Goal: Task Accomplishment & Management: Complete application form

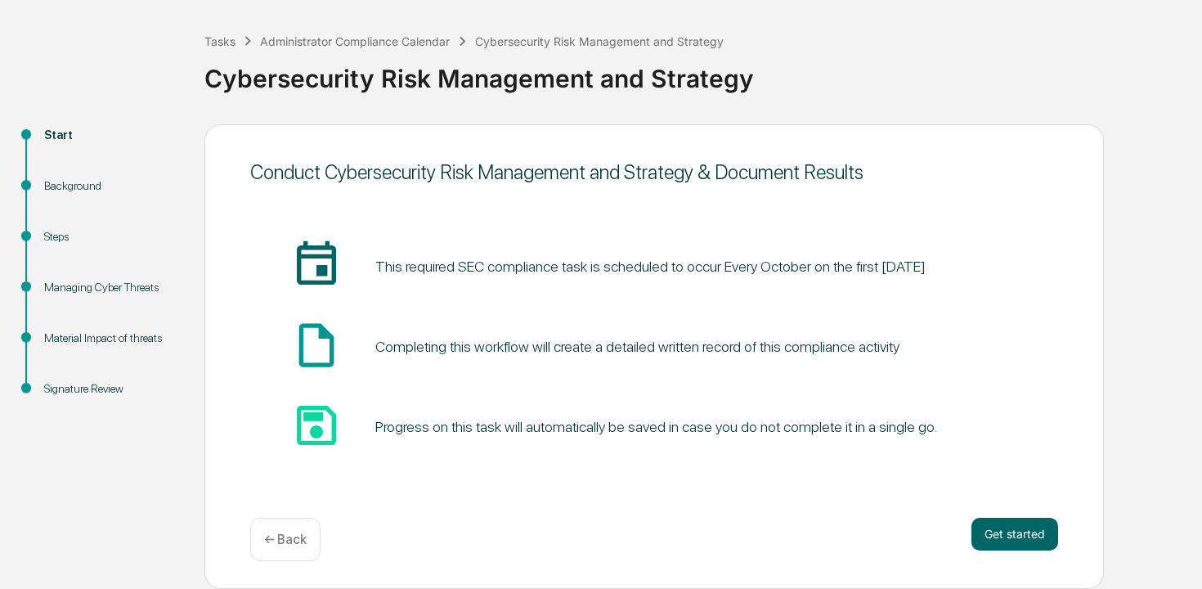
click at [1030, 552] on div "Get started ← Back" at bounding box center [654, 538] width 808 height 43
click at [1013, 538] on button "Get started" at bounding box center [1014, 533] width 87 height 33
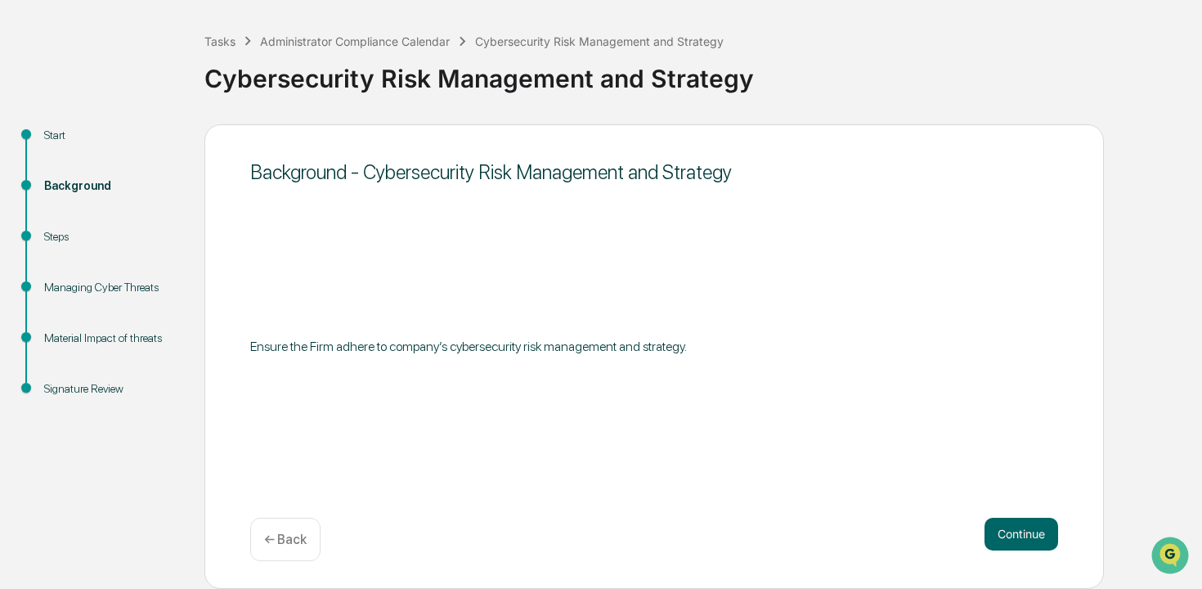
click at [1013, 538] on button "Continue" at bounding box center [1021, 533] width 74 height 33
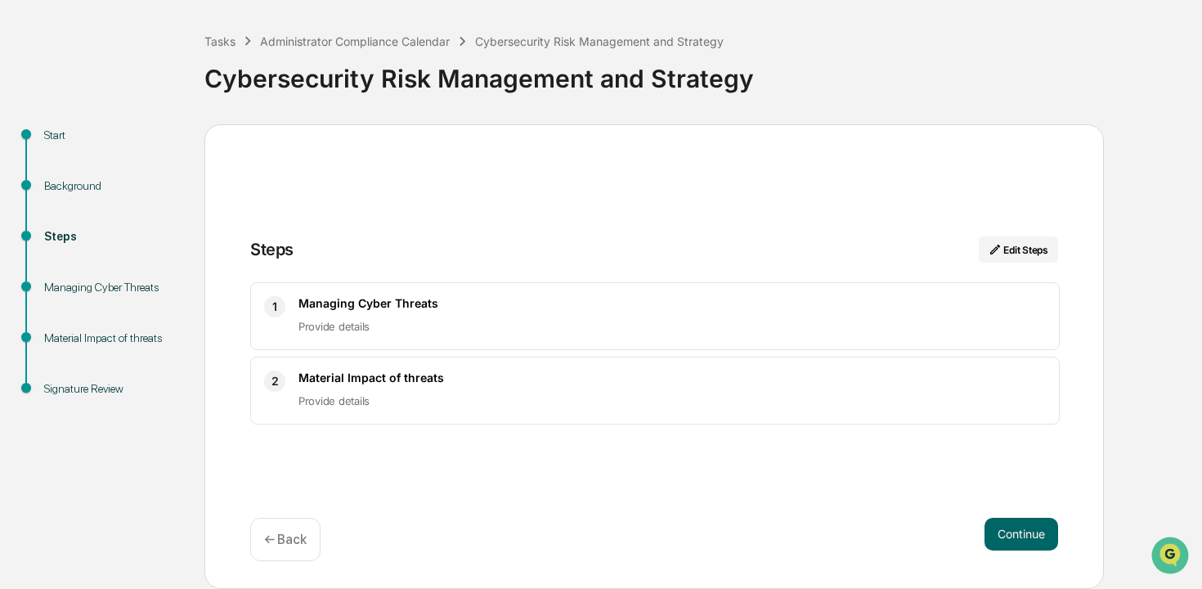
click at [1013, 538] on button "Continue" at bounding box center [1021, 533] width 74 height 33
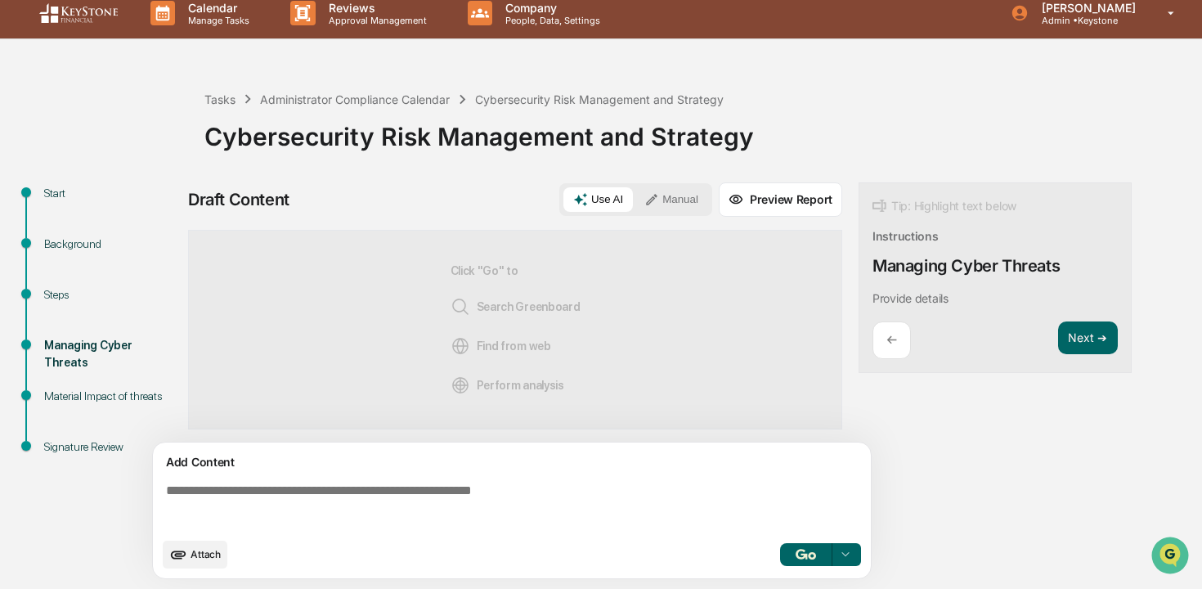
scroll to position [13, 0]
click at [810, 559] on img "button" at bounding box center [805, 554] width 20 height 11
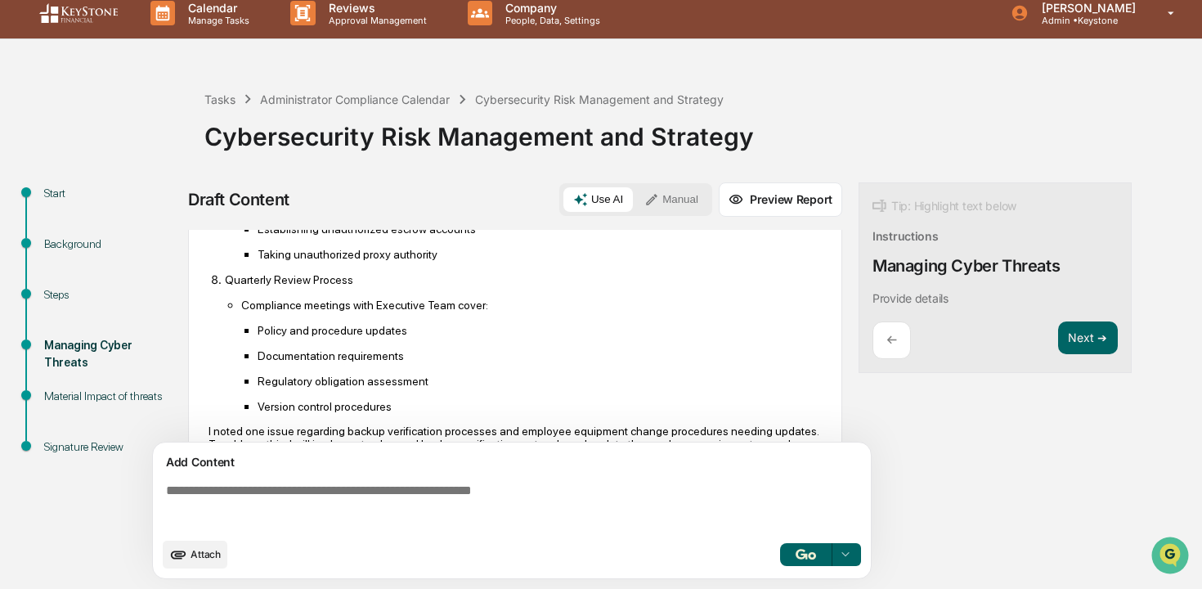
scroll to position [1133, 0]
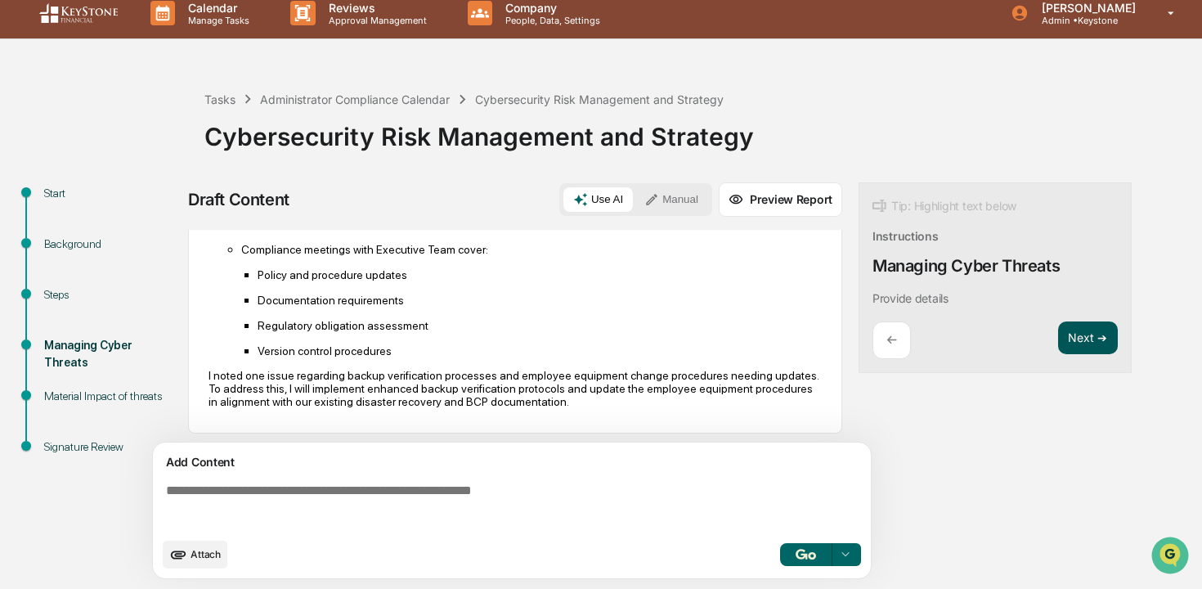
click at [1095, 335] on button "Next ➔" at bounding box center [1088, 338] width 60 height 34
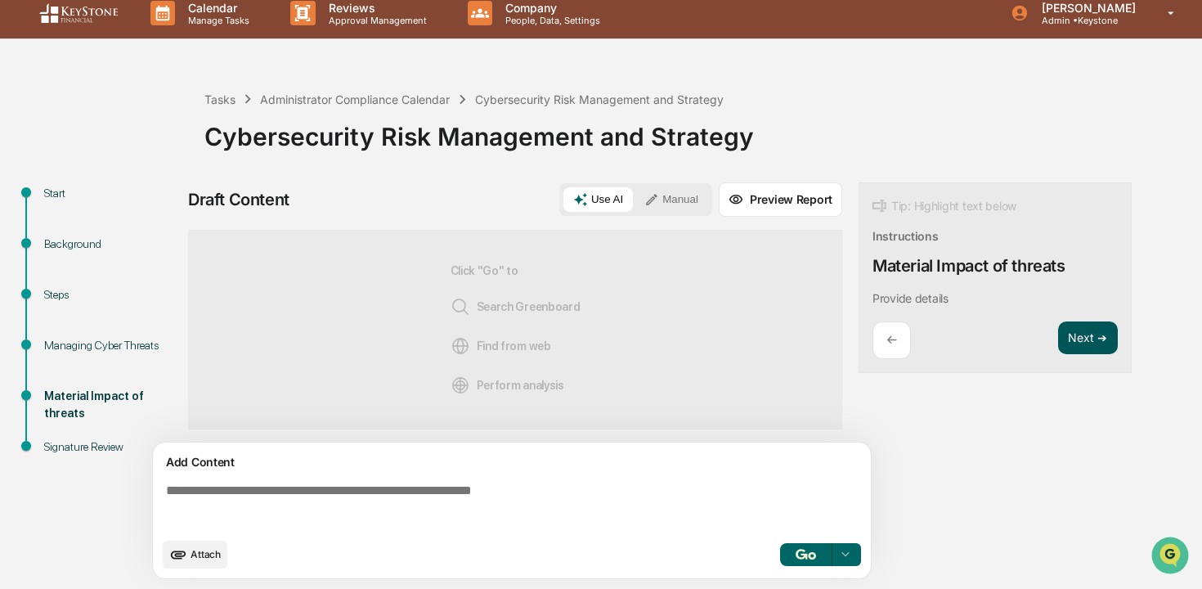
scroll to position [0, 0]
click at [807, 558] on img "button" at bounding box center [805, 554] width 20 height 11
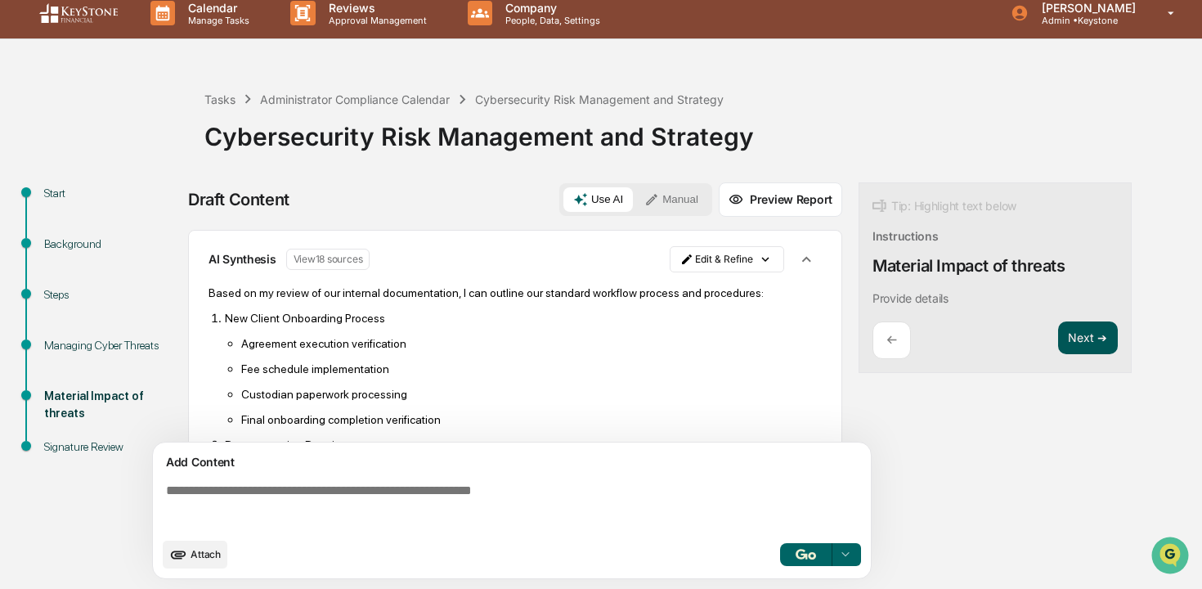
click at [1095, 331] on button "Next ➔" at bounding box center [1088, 338] width 60 height 34
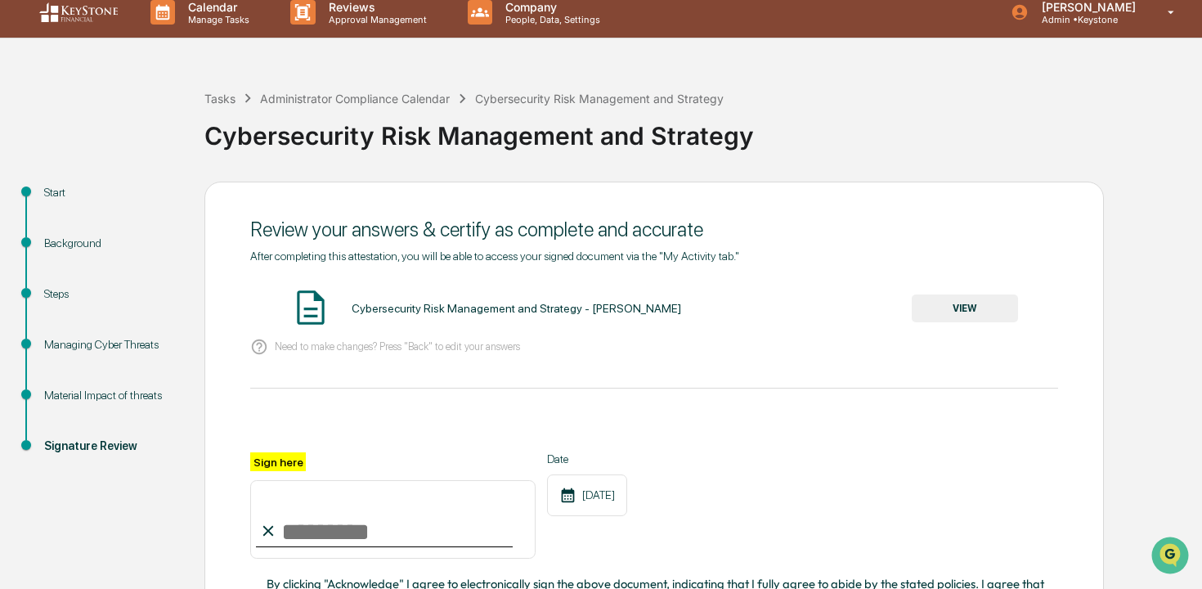
click at [314, 508] on input "Sign here" at bounding box center [392, 519] width 285 height 78
type input "**********"
click at [938, 316] on button "VIEW" at bounding box center [964, 308] width 106 height 28
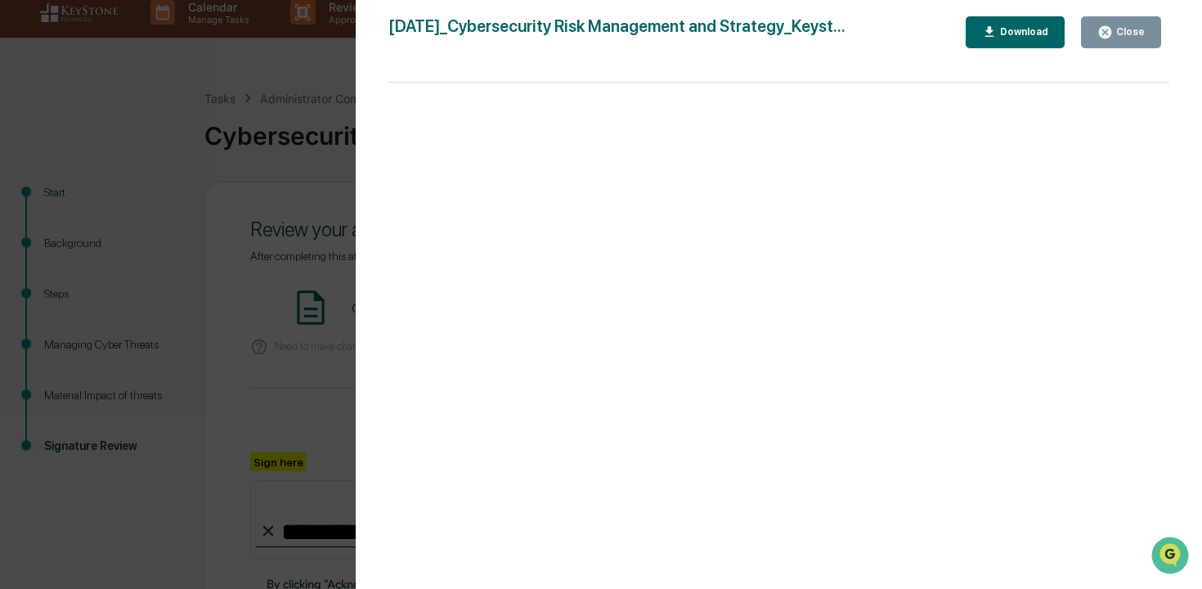
click at [1110, 38] on icon "button" at bounding box center [1105, 33] width 16 height 16
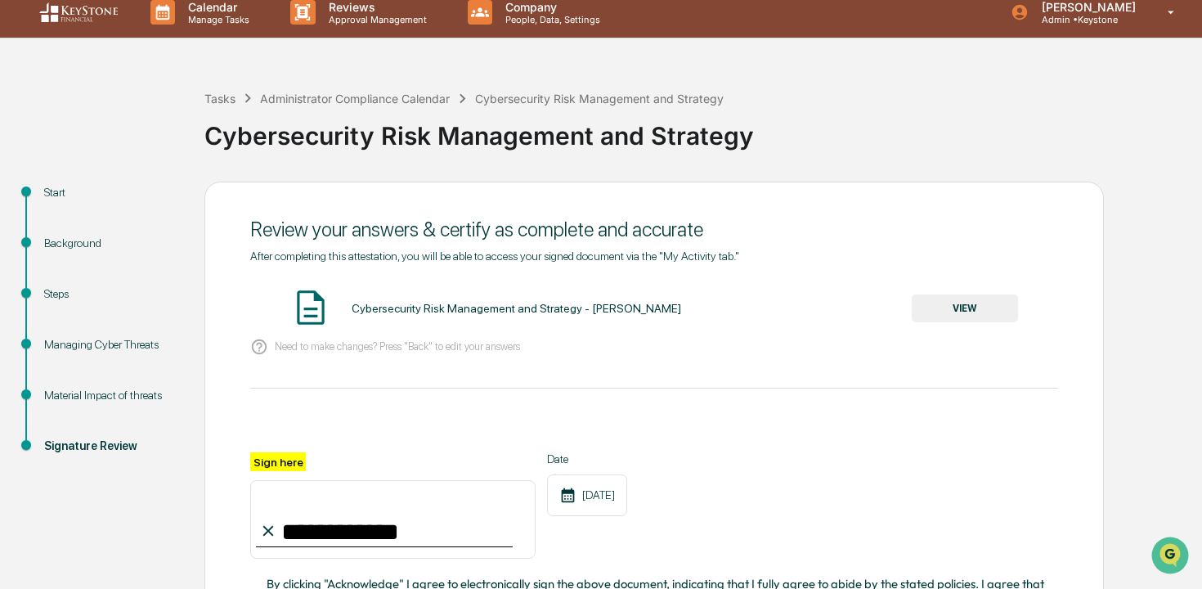
scroll to position [164, 0]
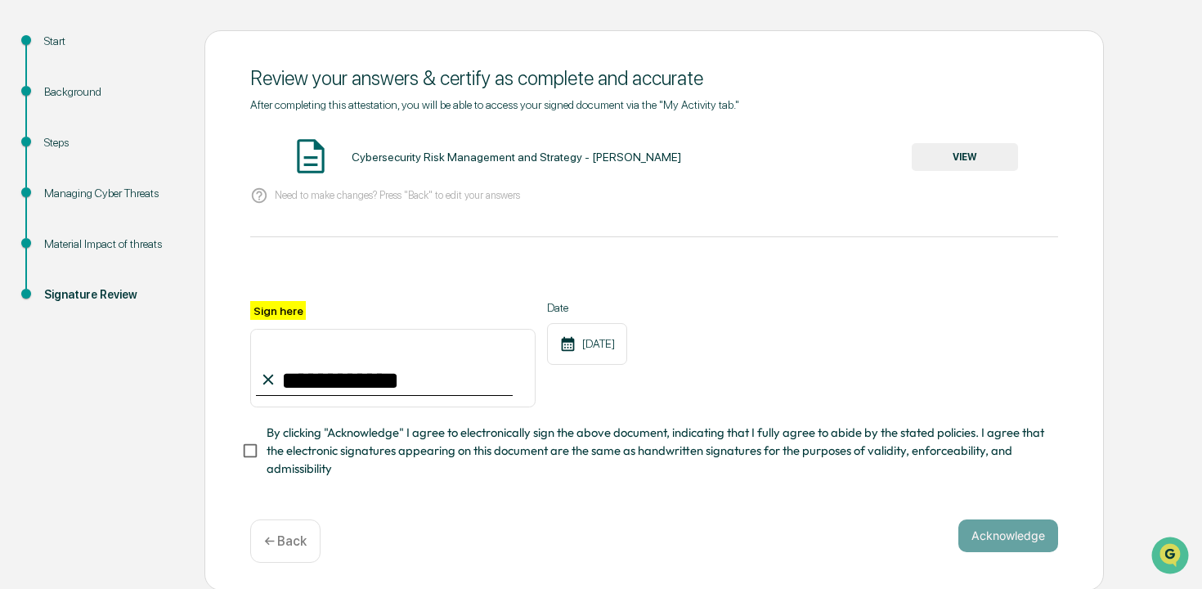
click at [867, 433] on span "By clicking "Acknowledge" I agree to electronically sign the above document, in…" at bounding box center [655, 450] width 778 height 55
click at [996, 536] on button "Acknowledge" at bounding box center [1008, 535] width 100 height 33
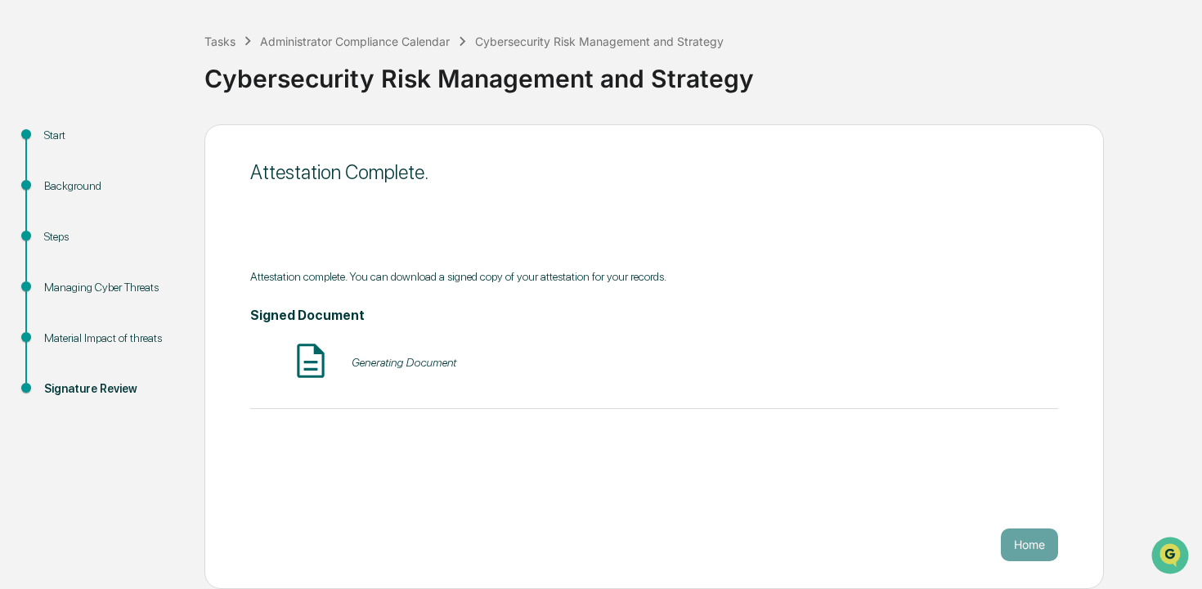
scroll to position [70, 0]
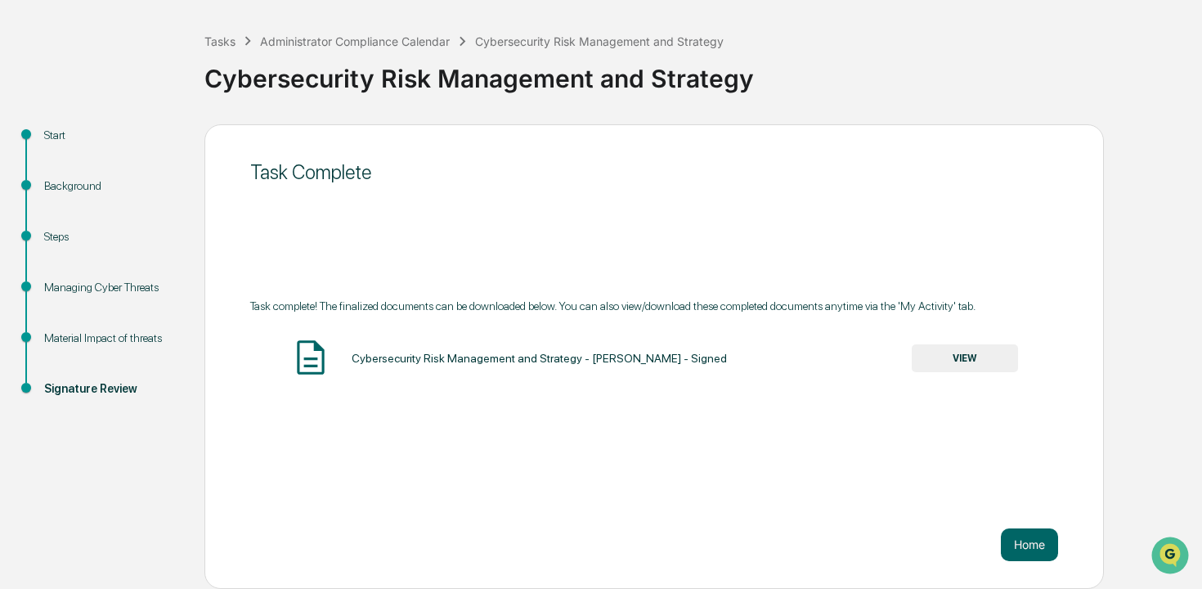
click at [1027, 562] on div "Task Complete Task complete! The finalized documents can be downloaded below. Y…" at bounding box center [653, 356] width 899 height 464
click at [1019, 548] on button "Home" at bounding box center [1029, 544] width 57 height 33
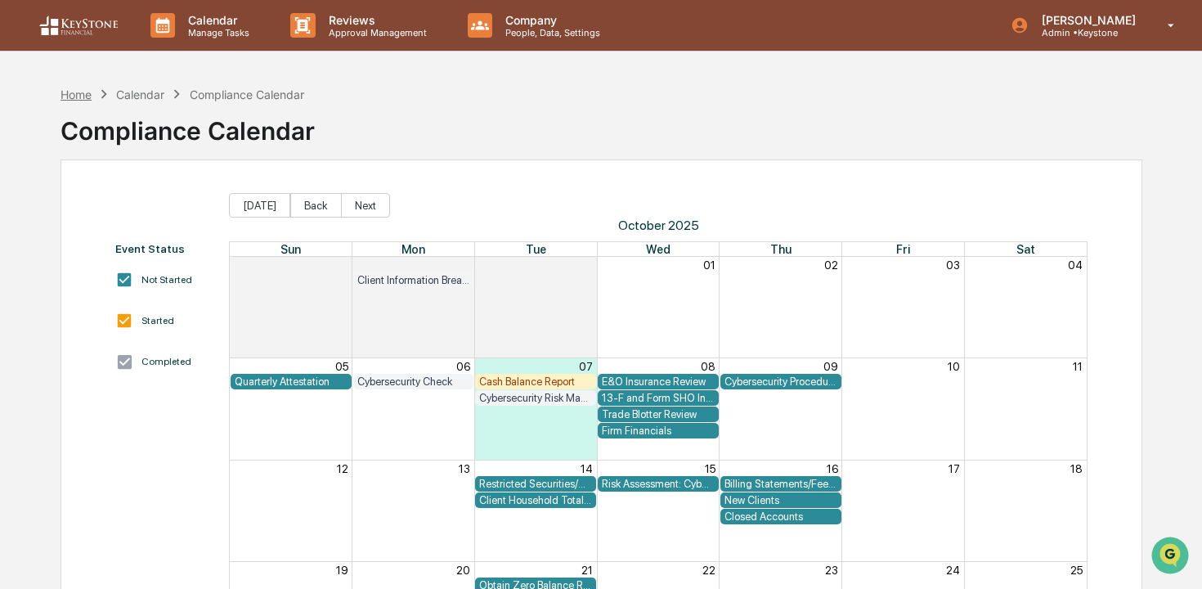
click at [79, 89] on div "Home" at bounding box center [75, 94] width 31 height 14
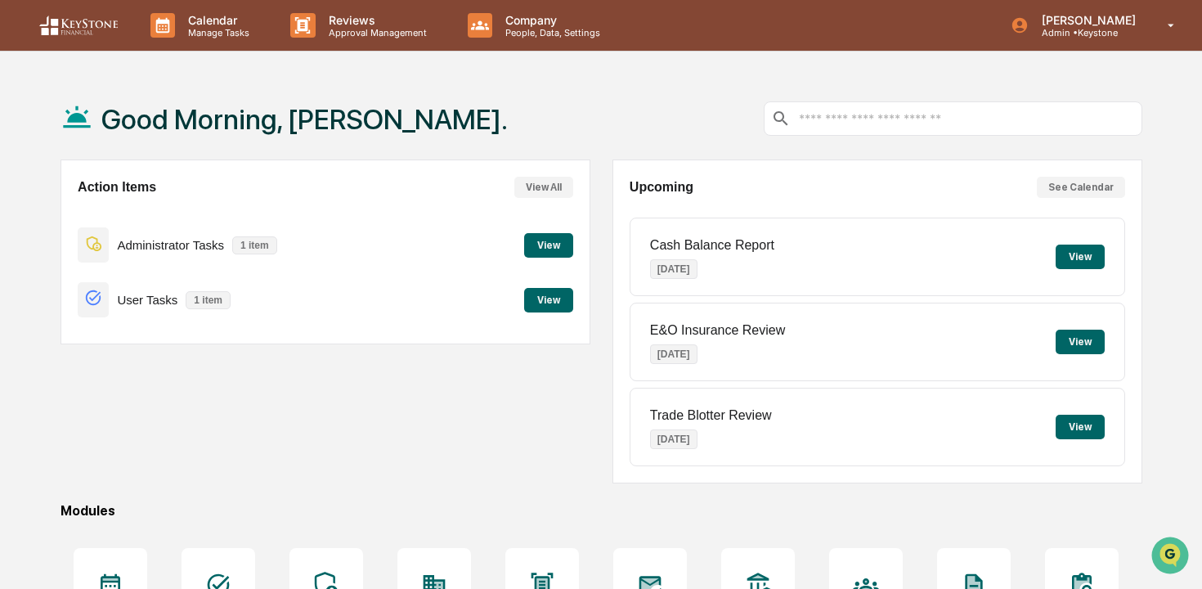
click at [540, 250] on button "View" at bounding box center [548, 245] width 49 height 25
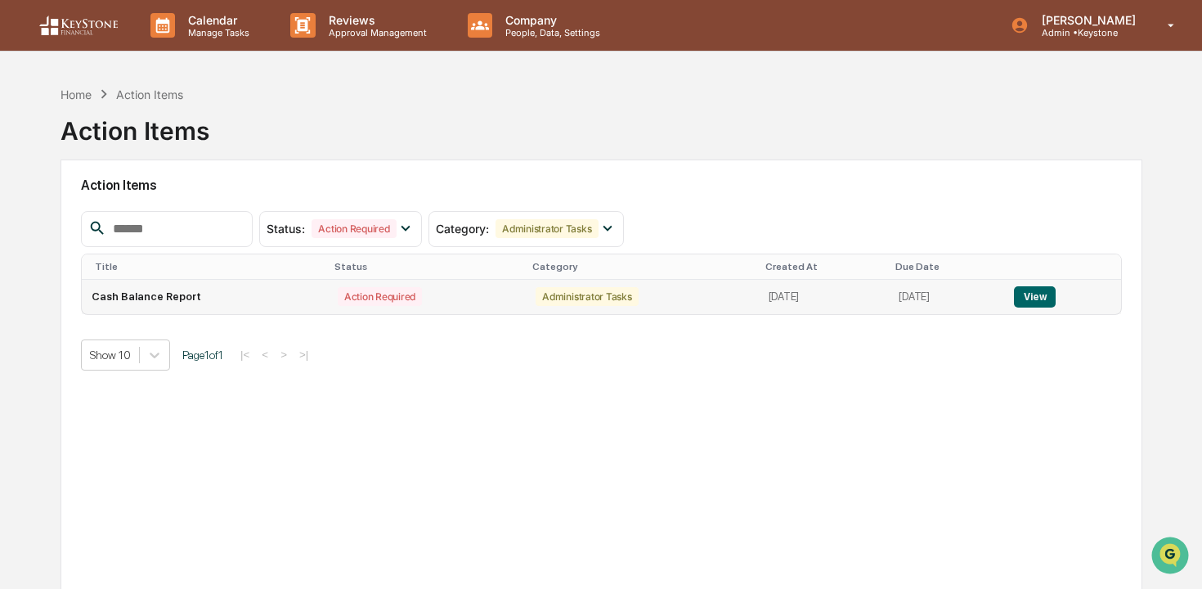
click at [1045, 297] on button "View" at bounding box center [1035, 296] width 42 height 21
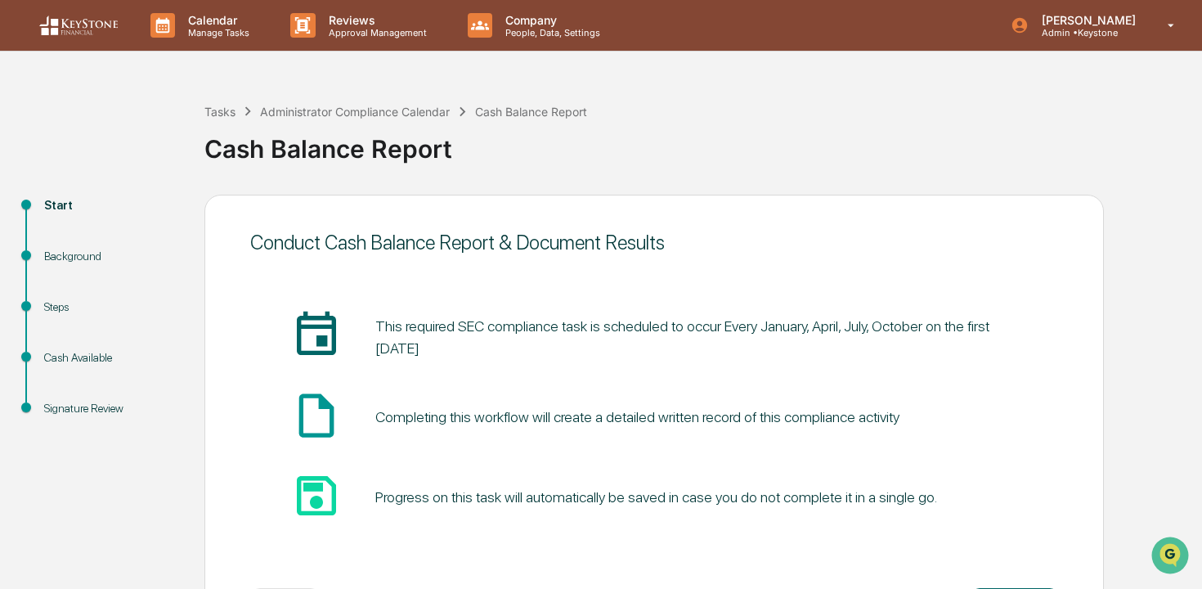
scroll to position [70, 0]
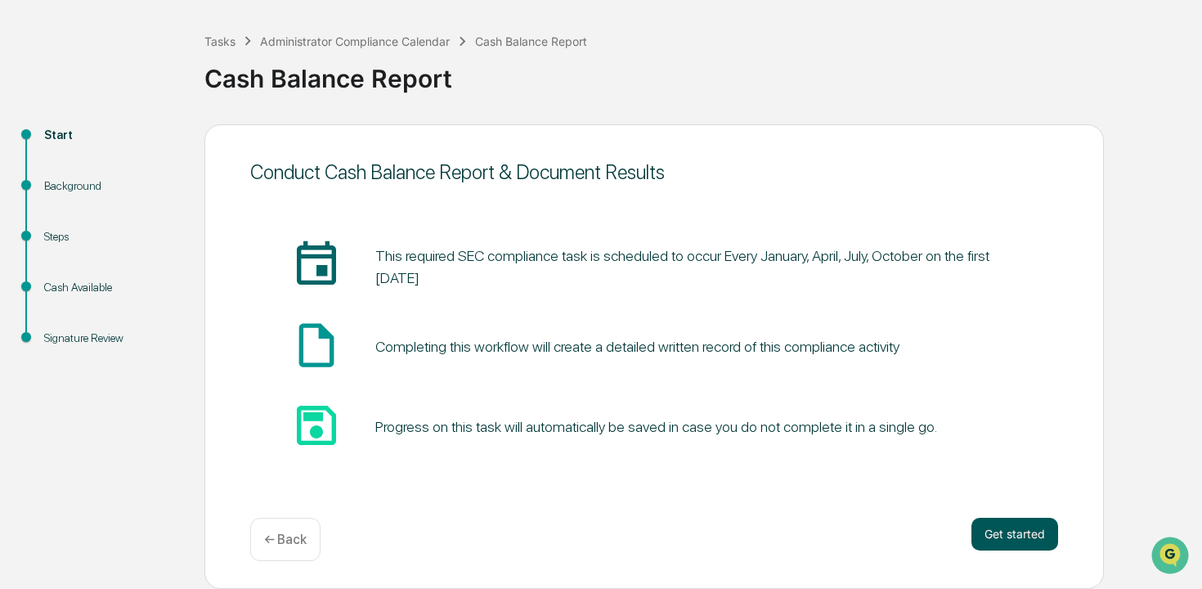
click at [1014, 536] on button "Get started" at bounding box center [1014, 533] width 87 height 33
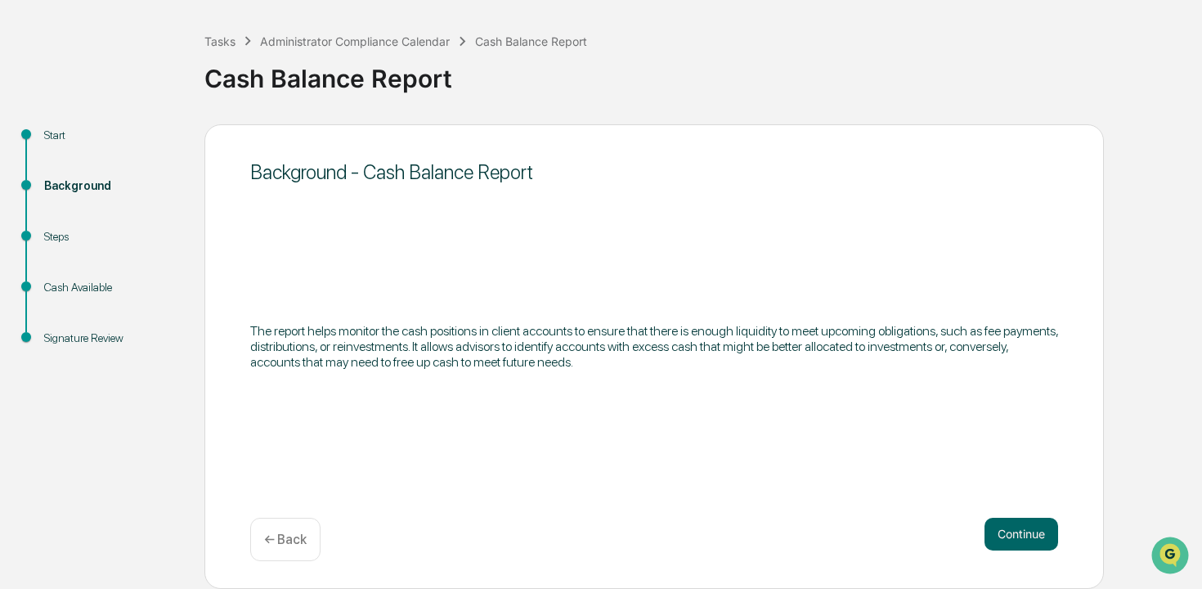
click at [1014, 536] on button "Continue" at bounding box center [1021, 533] width 74 height 33
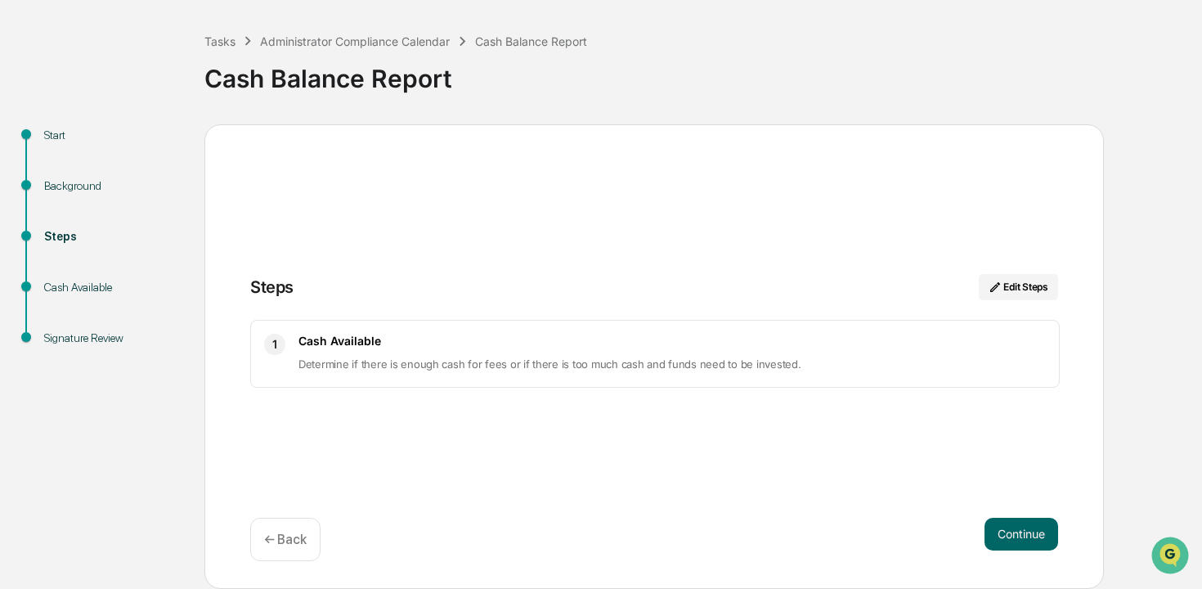
click at [1014, 536] on button "Continue" at bounding box center [1021, 533] width 74 height 33
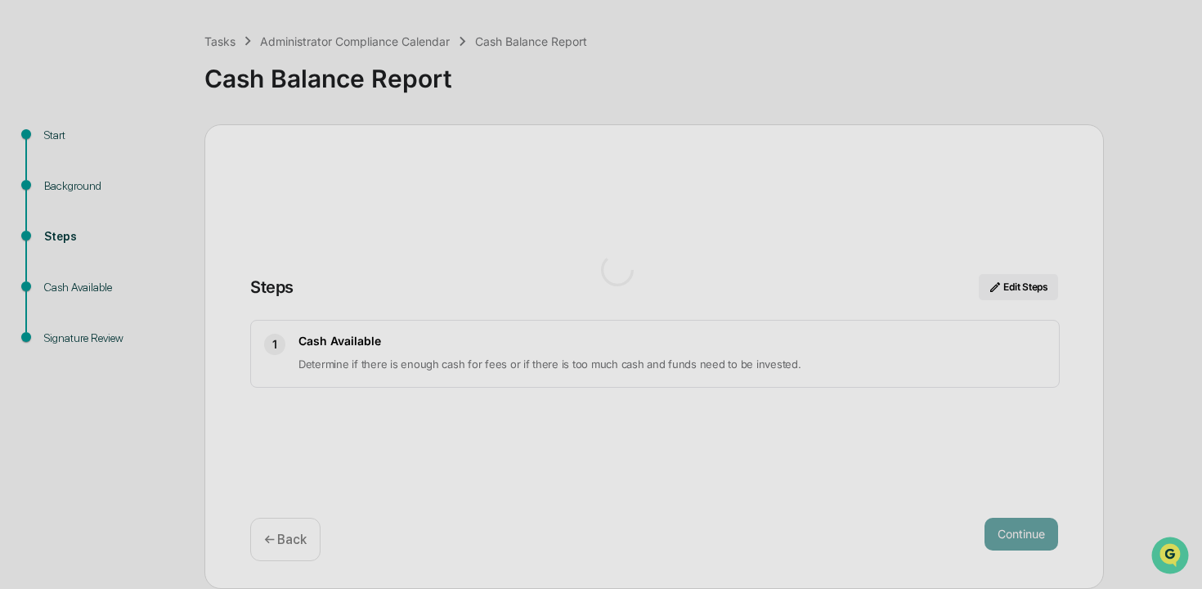
scroll to position [13, 0]
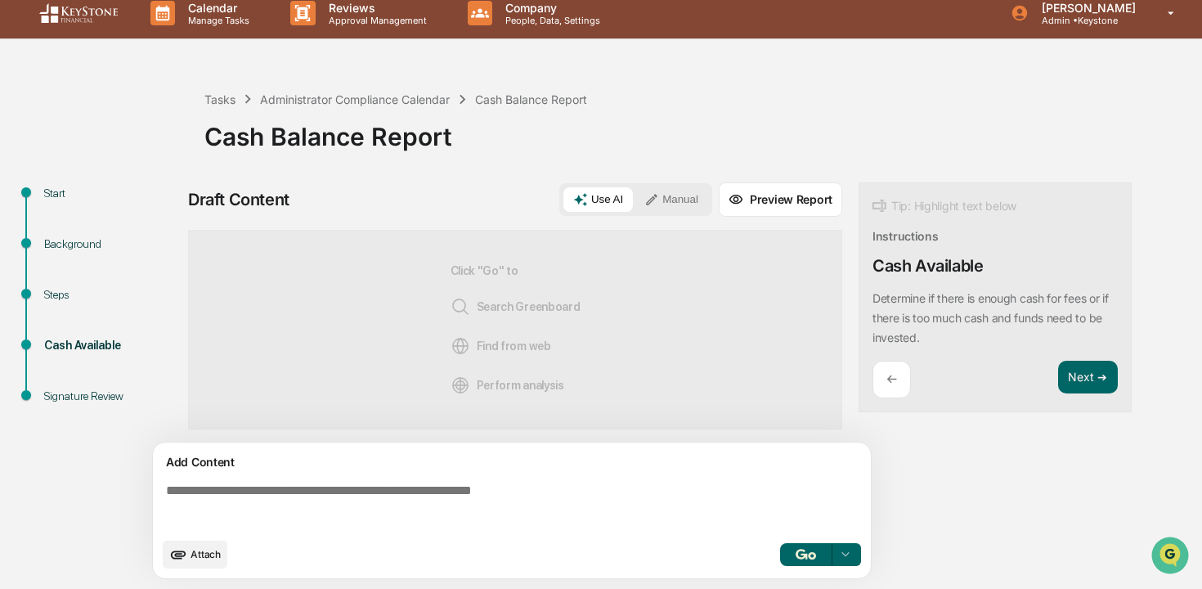
click at [667, 201] on button "Manual" at bounding box center [671, 199] width 74 height 25
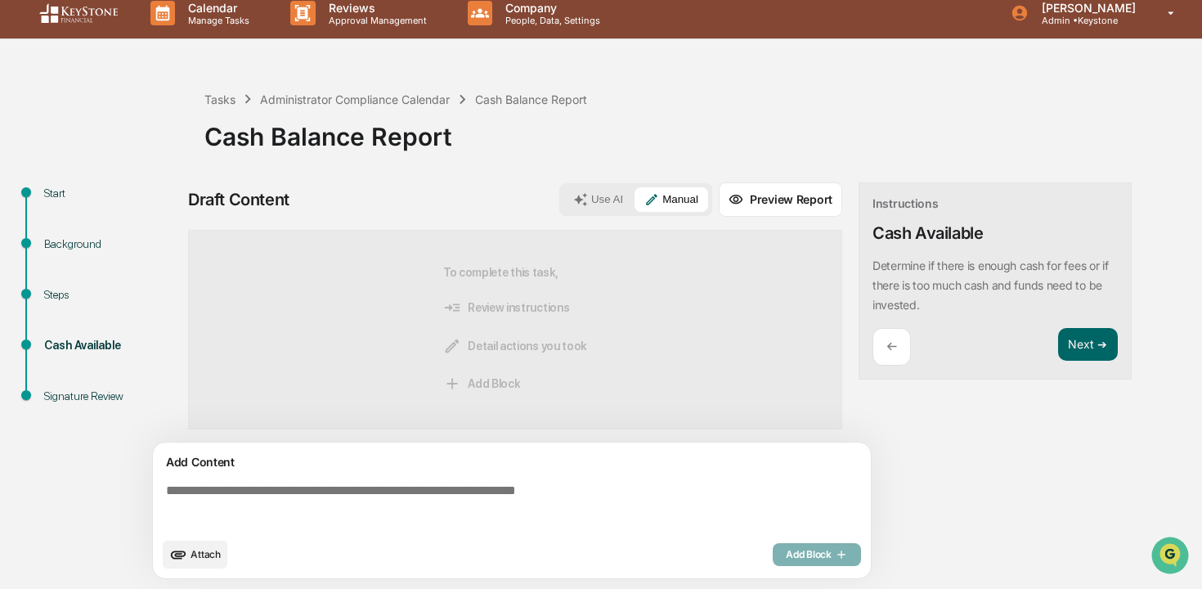
click at [552, 474] on div "Add Content Attach Add Block" at bounding box center [512, 510] width 718 height 136
click at [544, 507] on textarea at bounding box center [514, 506] width 711 height 59
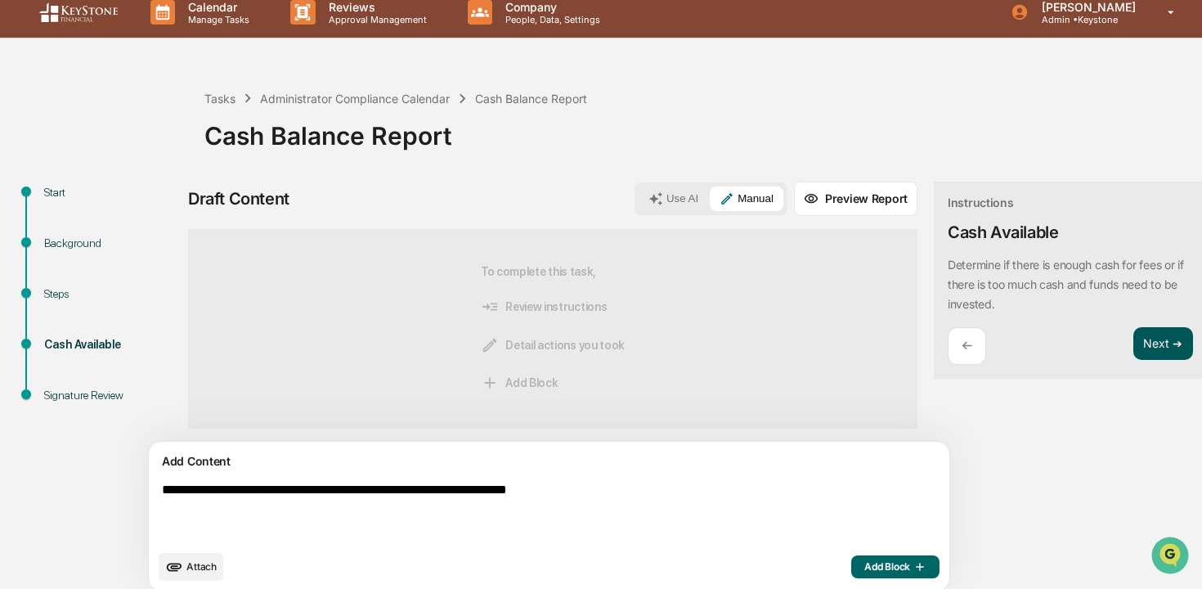
type textarea "**********"
click at [1133, 349] on button "Next ➔" at bounding box center [1163, 344] width 60 height 34
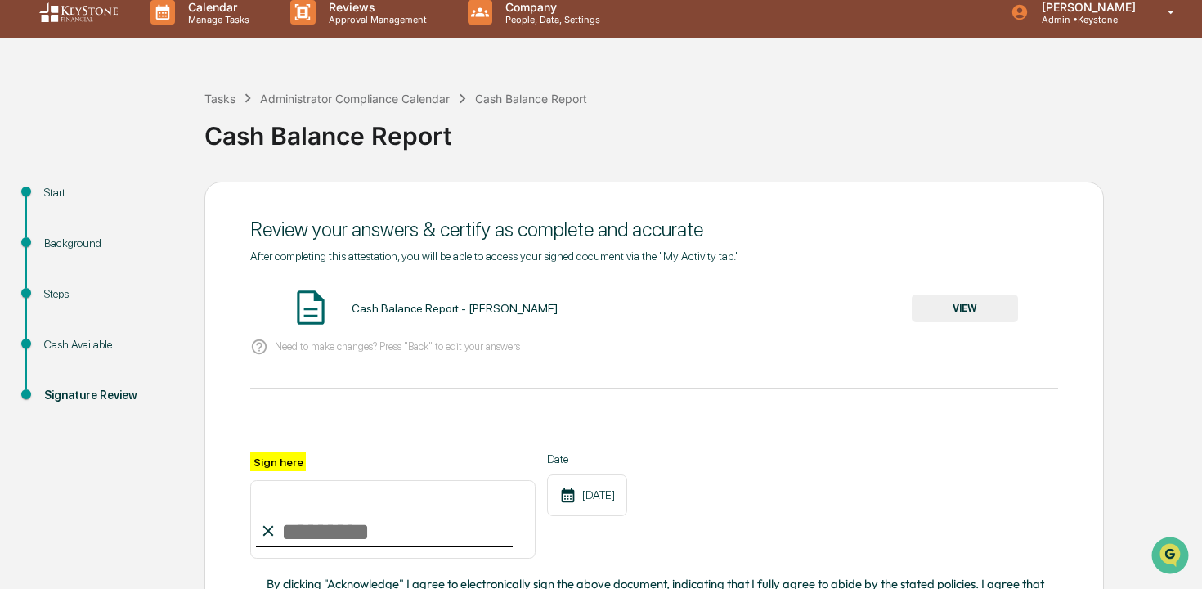
click at [380, 535] on input "Sign here" at bounding box center [392, 519] width 285 height 78
type input "**********"
click at [114, 347] on div "Cash Available" at bounding box center [111, 344] width 134 height 17
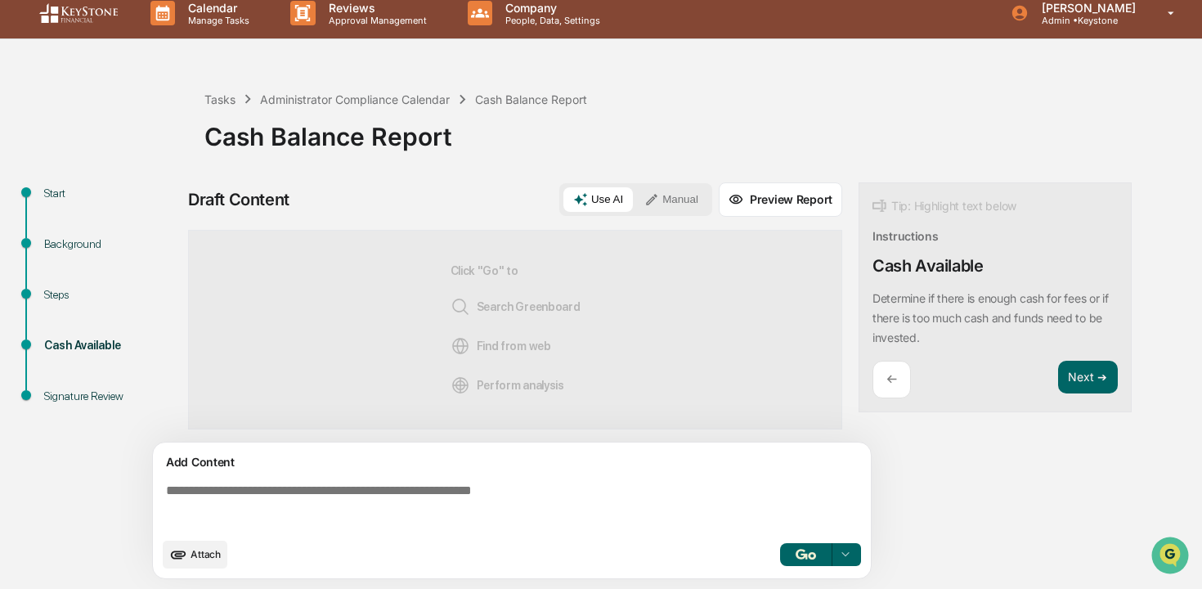
click at [566, 507] on textarea at bounding box center [514, 506] width 711 height 59
click at [696, 204] on button "Manual" at bounding box center [671, 199] width 74 height 25
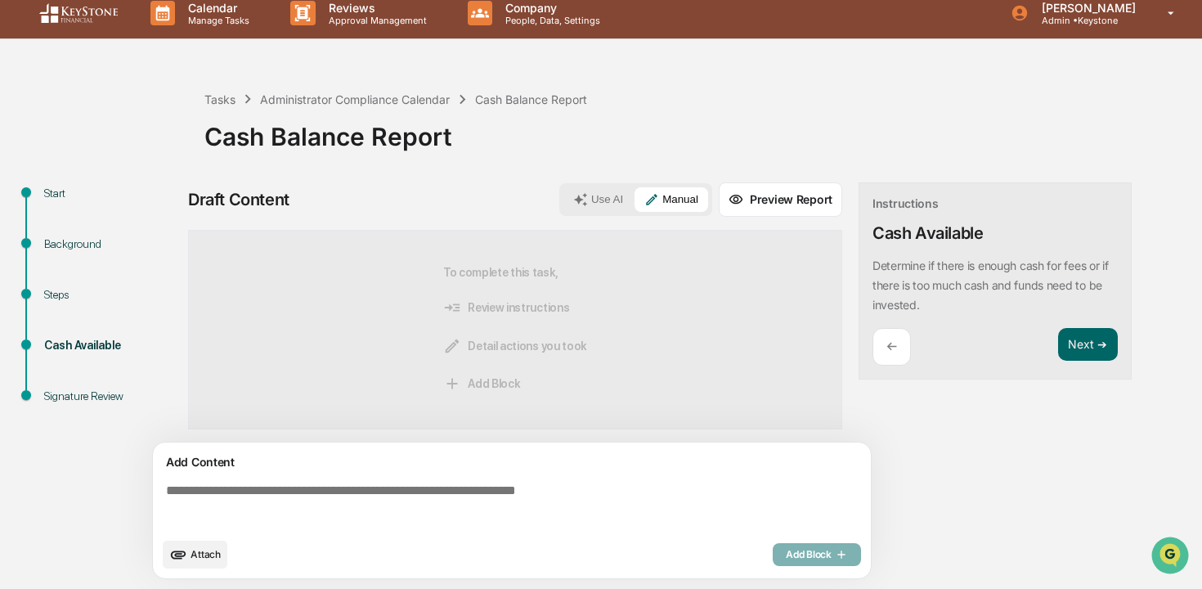
click at [489, 499] on textarea at bounding box center [514, 506] width 711 height 59
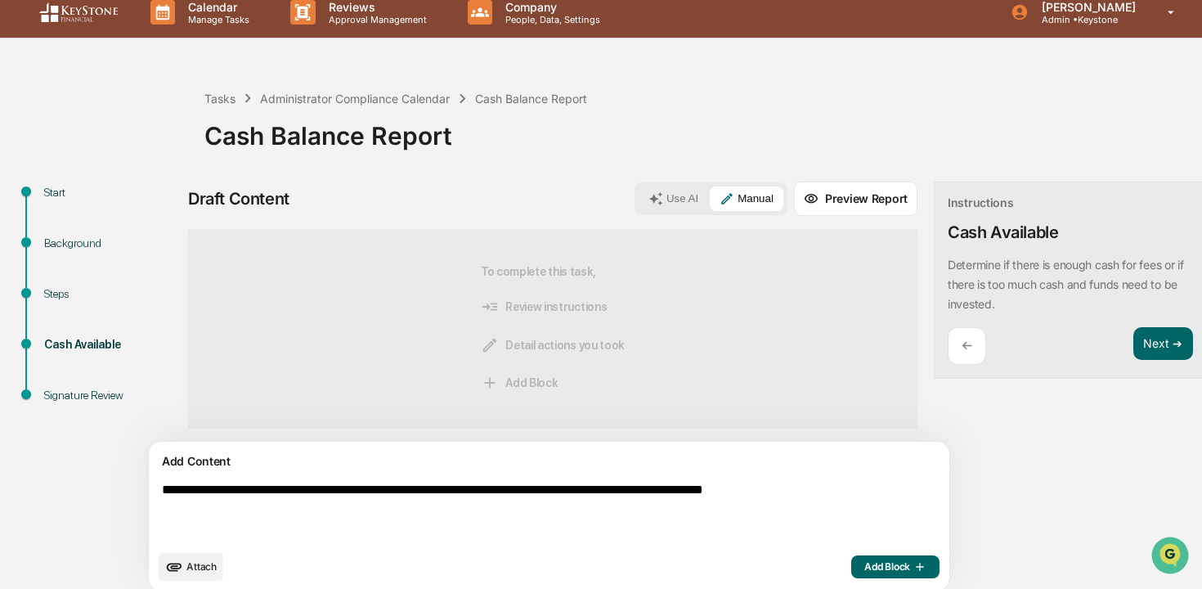
type textarea "**********"
click at [864, 571] on span "Add Block" at bounding box center [895, 566] width 62 height 13
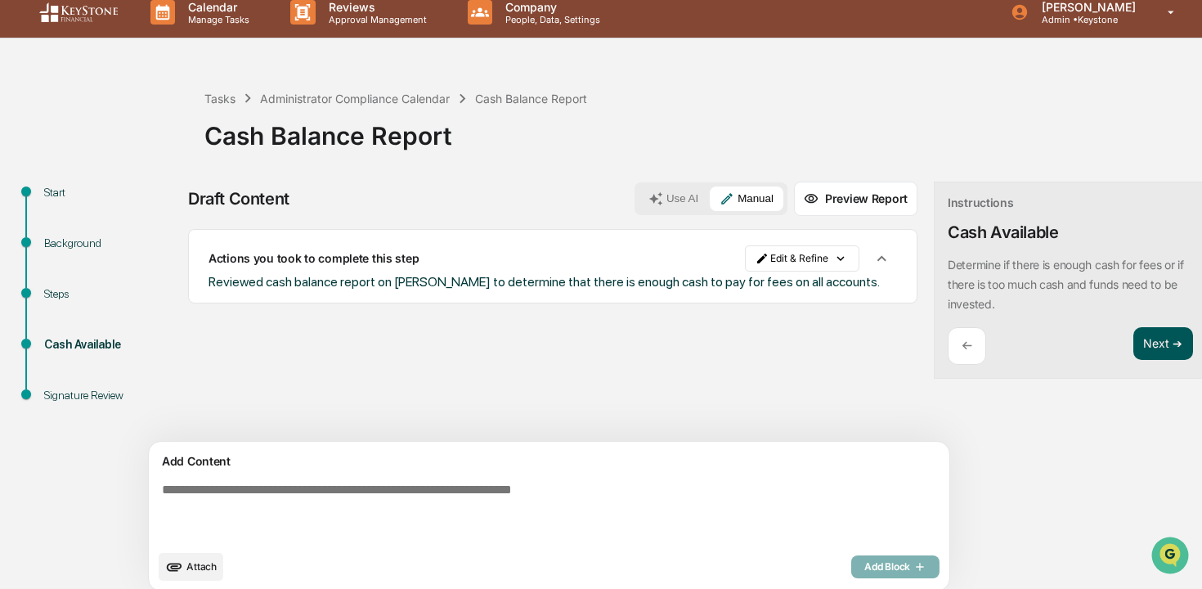
click at [1133, 352] on button "Next ➔" at bounding box center [1163, 344] width 60 height 34
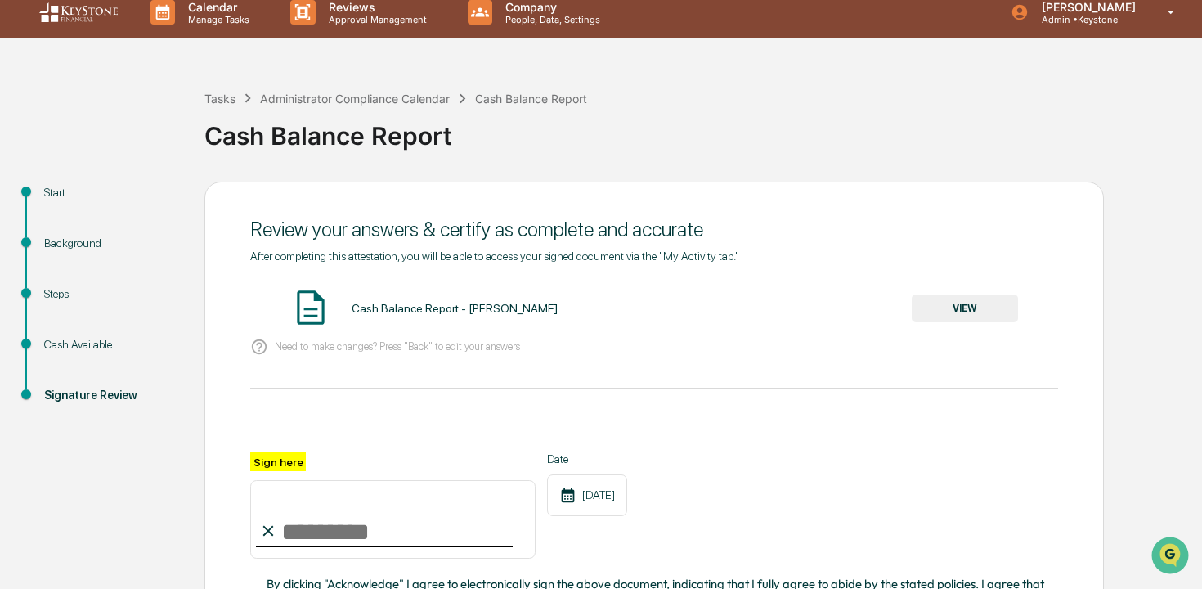
click at [437, 534] on input "Sign here" at bounding box center [392, 519] width 285 height 78
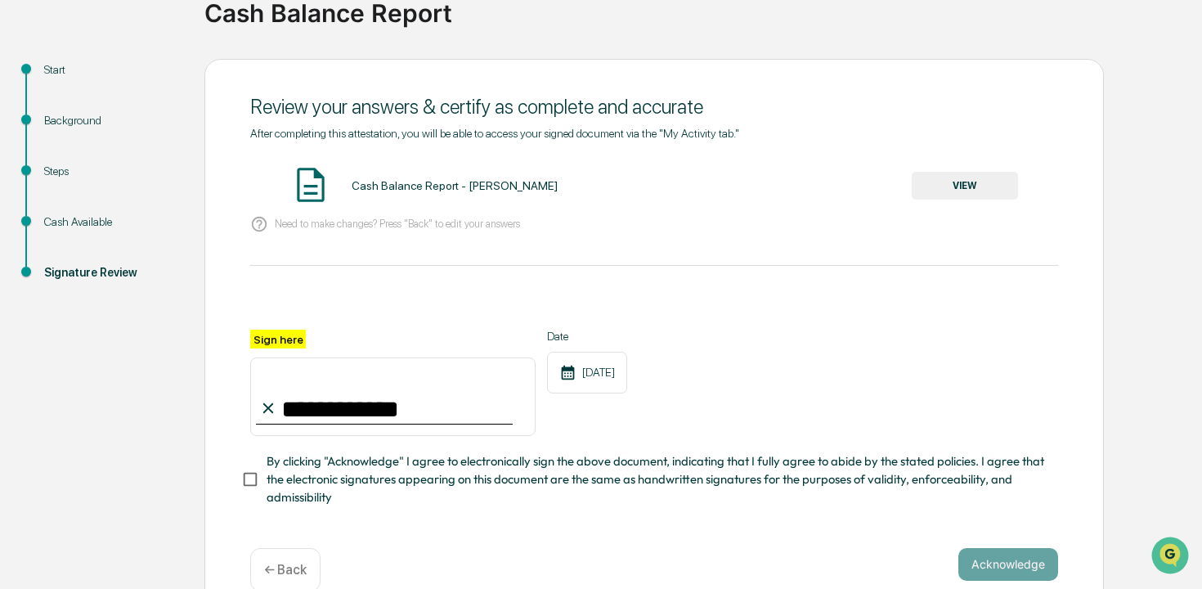
scroll to position [133, 0]
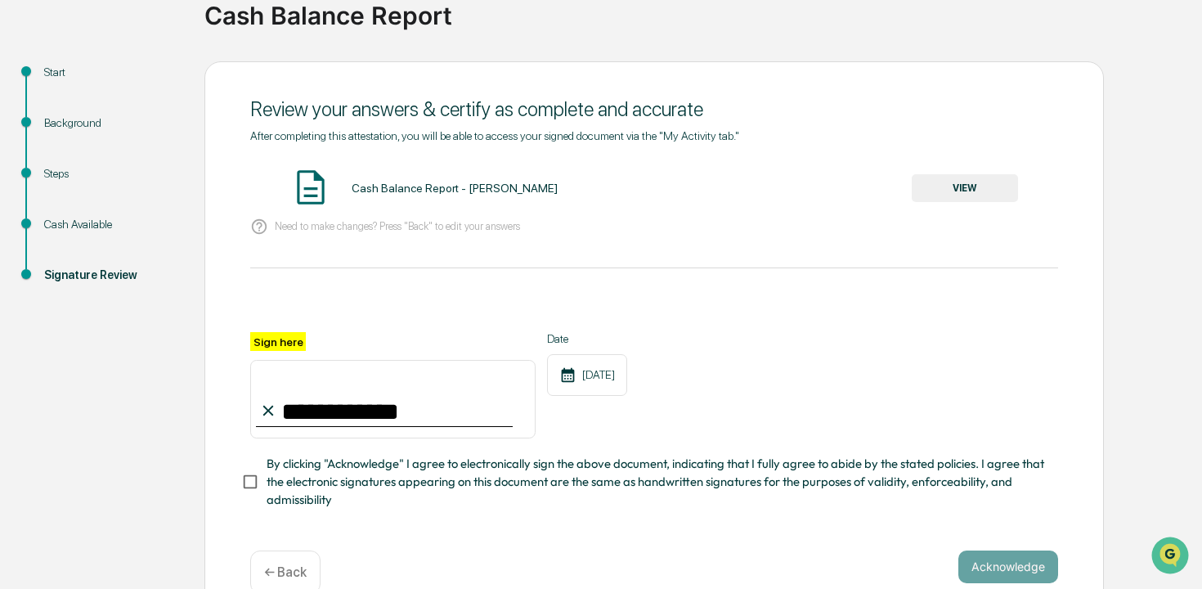
click at [318, 413] on input "**********" at bounding box center [392, 399] width 285 height 78
type input "**********"
click at [338, 472] on span "By clicking "Acknowledge" I agree to electronically sign the above document, in…" at bounding box center [655, 482] width 778 height 55
click at [1024, 569] on button "Acknowledge" at bounding box center [1008, 566] width 100 height 33
click at [970, 193] on button "VIEW" at bounding box center [964, 188] width 106 height 28
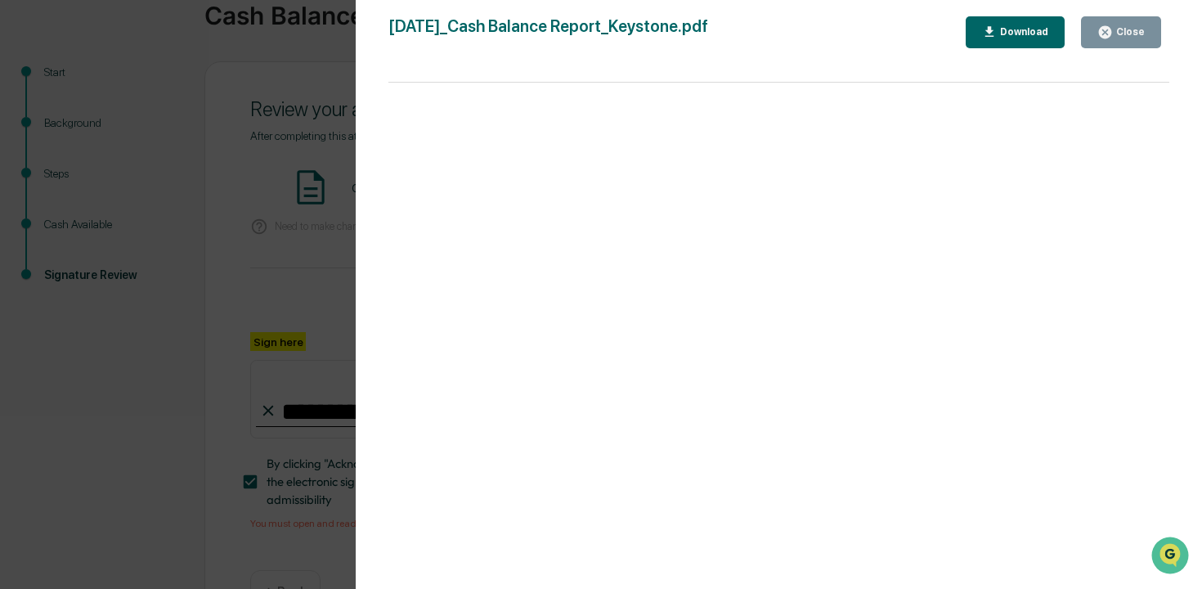
click at [1111, 36] on icon "button" at bounding box center [1105, 33] width 16 height 16
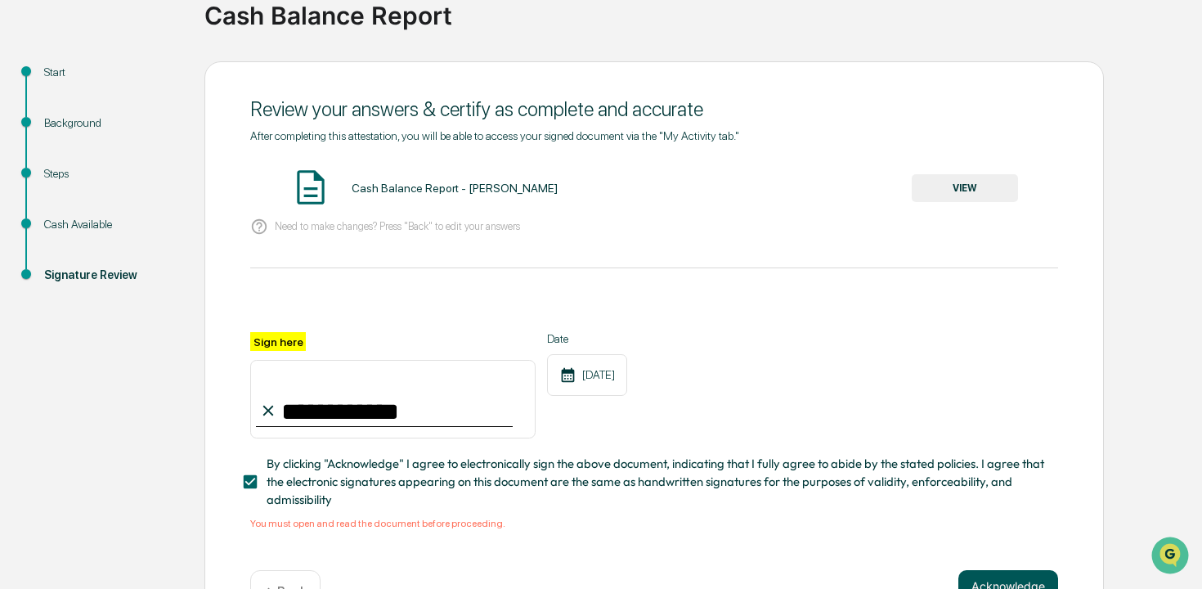
click at [1037, 571] on button "Acknowledge" at bounding box center [1008, 586] width 100 height 33
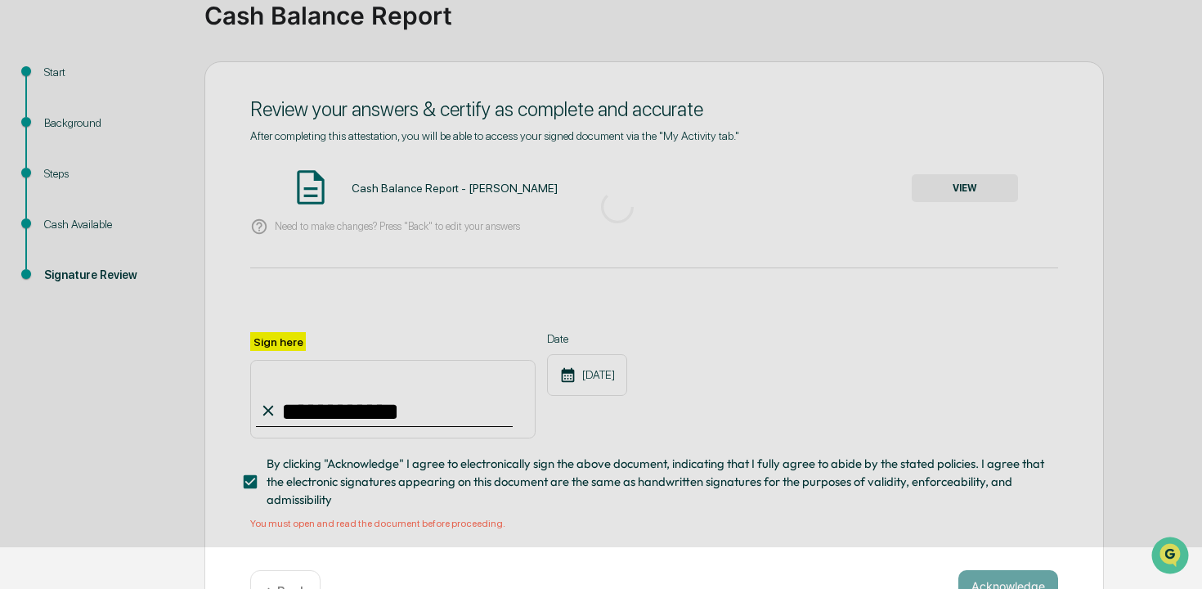
scroll to position [70, 0]
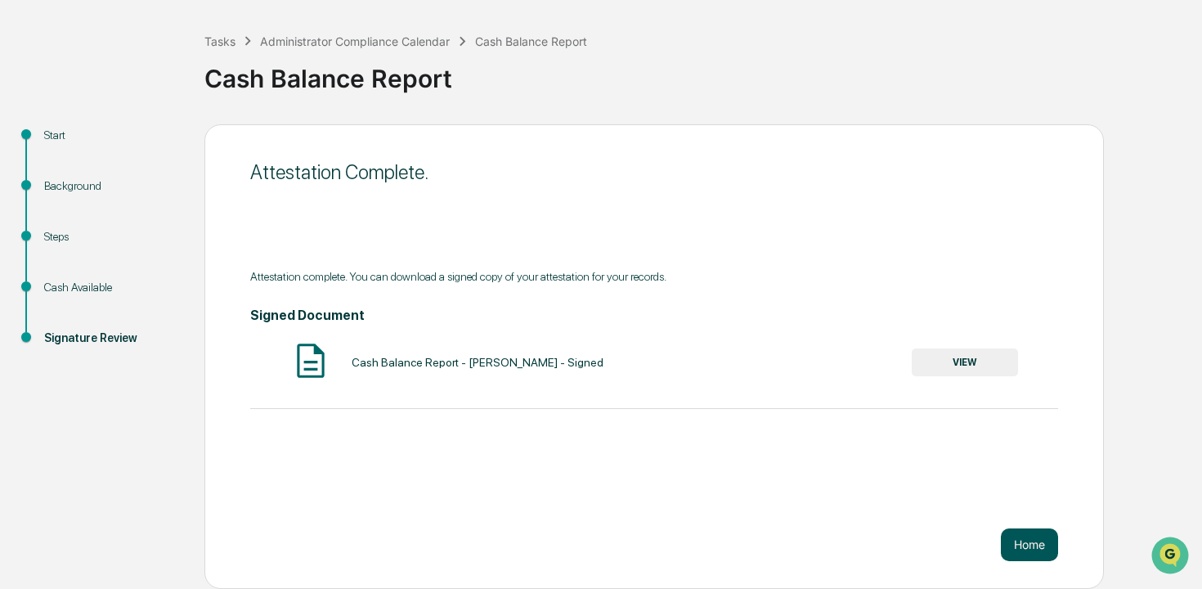
click at [1043, 547] on button "Home" at bounding box center [1029, 544] width 57 height 33
